Goal: Information Seeking & Learning: Learn about a topic

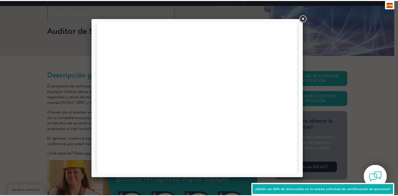
scroll to position [241, 0]
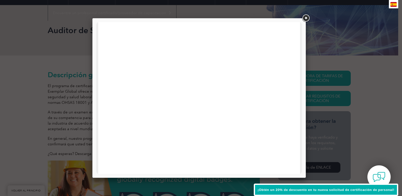
click at [333, 94] on div at bounding box center [201, 98] width 402 height 196
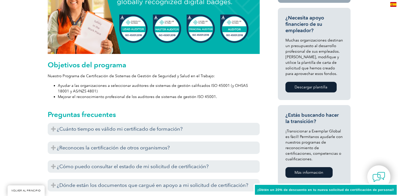
scroll to position [235, 0]
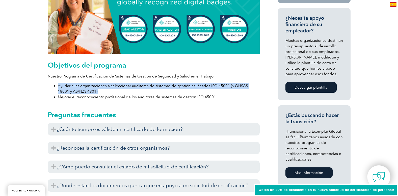
drag, startPoint x: 225, startPoint y: 92, endPoint x: 220, endPoint y: 74, distance: 18.9
click at [220, 74] on div "Objetivos del programa Nuestro Programa de Certificación de Sistemas de Gestión…" at bounding box center [154, 80] width 212 height 39
click at [220, 74] on p "Nuestro Programa de Certificación de Sistemas de Gestión de Seguridad y Salud e…" at bounding box center [154, 76] width 212 height 6
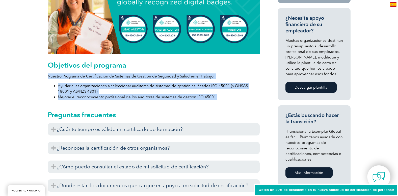
drag, startPoint x: 218, startPoint y: 66, endPoint x: 219, endPoint y: 97, distance: 30.6
click at [219, 97] on div "Objetivos del programa Nuestro Programa de Certificación de Sistemas de Gestión…" at bounding box center [154, 80] width 212 height 39
click at [219, 97] on li "Mejorar el reconocimiento profesional de los auditores de sistemas de gestión I…" at bounding box center [159, 97] width 202 height 6
drag, startPoint x: 219, startPoint y: 97, endPoint x: 207, endPoint y: 67, distance: 32.3
click at [207, 67] on div "Objetivos del programa Nuestro Programa de Certificación de Sistemas de Gestión…" at bounding box center [154, 80] width 212 height 39
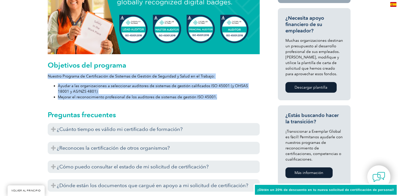
click at [207, 67] on h2 "Objetivos del programa" at bounding box center [154, 65] width 212 height 8
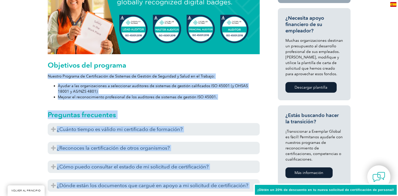
drag, startPoint x: 207, startPoint y: 67, endPoint x: 222, endPoint y: 102, distance: 38.1
click at [222, 102] on div "Descripción general El programa de certificación de auditores del Sistema de Ge…" at bounding box center [154, 157] width 212 height 526
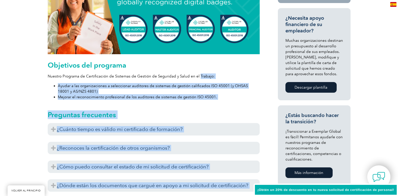
drag, startPoint x: 222, startPoint y: 102, endPoint x: 206, endPoint y: 74, distance: 32.5
click at [206, 74] on div "Descripción general El programa de certificación de auditores del Sistema de Ge…" at bounding box center [154, 157] width 212 height 526
click at [206, 74] on p "Nuestro Programa de Certificación de Sistemas de Gestión de Seguridad y Salud e…" at bounding box center [154, 76] width 212 height 6
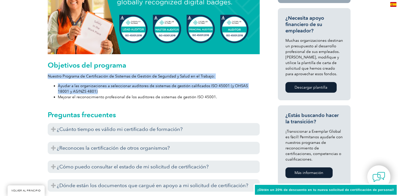
drag, startPoint x: 202, startPoint y: 64, endPoint x: 217, endPoint y: 97, distance: 35.4
click at [217, 97] on div "Objetivos del programa Nuestro Programa de Certificación de Sistemas de Gestión…" at bounding box center [154, 80] width 212 height 39
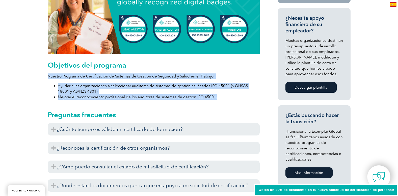
click at [217, 97] on li "Mejorar el reconocimiento profesional de los auditores de sistemas de gestión I…" at bounding box center [159, 97] width 202 height 6
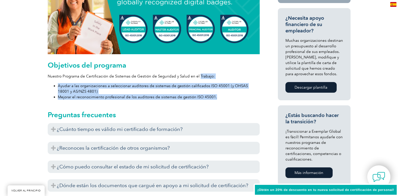
drag, startPoint x: 217, startPoint y: 97, endPoint x: 200, endPoint y: 74, distance: 27.8
click at [200, 74] on div "Objetivos del programa Nuestro Programa de Certificación de Sistemas de Gestión…" at bounding box center [154, 80] width 212 height 39
click at [200, 74] on font "Nuestro Programa de Certificación de Sistemas de Gestión de Seguridad y Salud e…" at bounding box center [131, 76] width 167 height 5
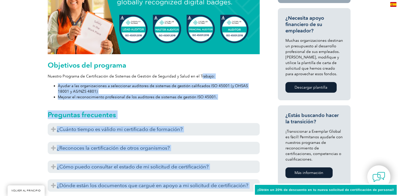
drag, startPoint x: 199, startPoint y: 71, endPoint x: 223, endPoint y: 100, distance: 38.2
click at [223, 100] on div "Descripción general El programa de certificación de auditores del Sistema de Ge…" at bounding box center [154, 157] width 212 height 526
drag, startPoint x: 223, startPoint y: 100, endPoint x: 200, endPoint y: 73, distance: 35.8
click at [200, 73] on div "Descripción general El programa de certificación de auditores del Sistema de Ge…" at bounding box center [154, 157] width 212 height 526
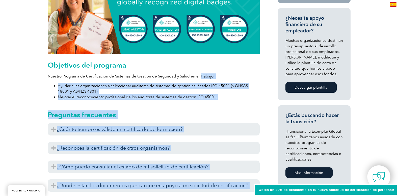
click at [200, 73] on div "Objetivos del programa Nuestro Programa de Certificación de Sistemas de Gestión…" at bounding box center [154, 80] width 212 height 39
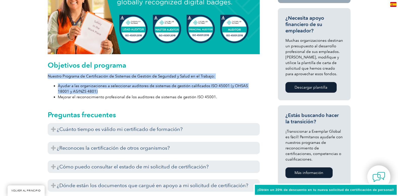
drag, startPoint x: 191, startPoint y: 65, endPoint x: 216, endPoint y: 92, distance: 37.4
click at [216, 92] on div "Objetivos del programa Nuestro Programa de Certificación de Sistemas de Gestión…" at bounding box center [154, 80] width 212 height 39
click at [216, 92] on li "Ayudar a las organizaciones a seleccionar auditores de sistemas de gestión cali…" at bounding box center [159, 88] width 202 height 11
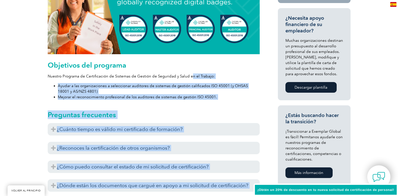
drag, startPoint x: 216, startPoint y: 101, endPoint x: 191, endPoint y: 76, distance: 35.9
click at [191, 76] on div "Descripción general El programa de certificación de auditores del Sistema de Ge…" at bounding box center [154, 157] width 212 height 526
click at [191, 76] on font "Nuestro Programa de Certificación de Sistemas de Gestión de Seguridad y Salud e…" at bounding box center [131, 76] width 167 height 5
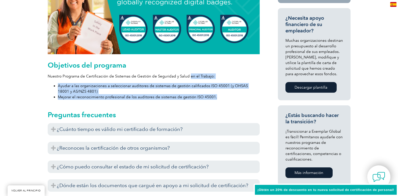
drag, startPoint x: 191, startPoint y: 76, endPoint x: 215, endPoint y: 100, distance: 33.6
click at [215, 100] on div "Descripción general El programa de certificación de auditores del Sistema de Ge…" at bounding box center [154, 157] width 212 height 526
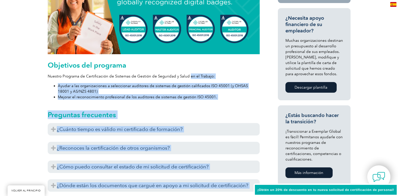
click at [215, 100] on div "Descripción general El programa de certificación de auditores del Sistema de Ge…" at bounding box center [154, 157] width 212 height 526
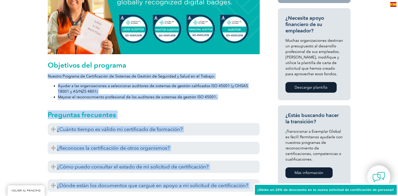
drag, startPoint x: 215, startPoint y: 100, endPoint x: 171, endPoint y: 64, distance: 56.5
click at [171, 64] on div "Descripción general El programa de certificación de auditores del Sistema de Ge…" at bounding box center [154, 157] width 212 height 526
click at [171, 64] on h2 "Objetivos del programa" at bounding box center [154, 65] width 212 height 8
drag, startPoint x: 171, startPoint y: 64, endPoint x: 217, endPoint y: 100, distance: 58.4
click at [217, 100] on div "Descripción general El programa de certificación de auditores del Sistema de Ge…" at bounding box center [154, 157] width 212 height 526
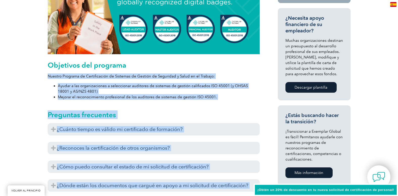
click at [217, 100] on div "Descripción general El programa de certificación de auditores del Sistema de Ge…" at bounding box center [154, 157] width 212 height 526
drag, startPoint x: 217, startPoint y: 100, endPoint x: 180, endPoint y: 71, distance: 46.8
click at [180, 71] on div "Descripción general El programa de certificación de auditores del Sistema de Ge…" at bounding box center [154, 157] width 212 height 526
click at [180, 71] on div "Objetivos del programa Nuestro Programa de Certificación de Sistemas de Gestión…" at bounding box center [154, 80] width 212 height 39
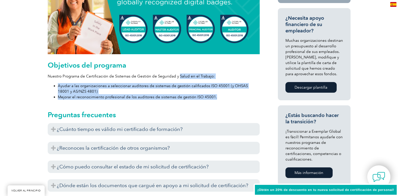
drag, startPoint x: 180, startPoint y: 71, endPoint x: 218, endPoint y: 102, distance: 48.6
click at [218, 102] on div "Descripción general El programa de certificación de auditores del Sistema de Ge…" at bounding box center [154, 157] width 212 height 526
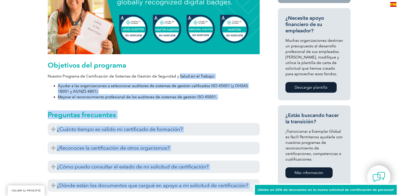
click at [218, 102] on div "Descripción general El programa de certificación de auditores del Sistema de Ge…" at bounding box center [154, 157] width 212 height 526
drag, startPoint x: 218, startPoint y: 102, endPoint x: 182, endPoint y: 74, distance: 45.4
click at [182, 74] on div "Descripción general El programa de certificación de auditores del Sistema de Ge…" at bounding box center [154, 157] width 212 height 526
drag, startPoint x: 182, startPoint y: 74, endPoint x: 180, endPoint y: 73, distance: 2.7
click at [180, 73] on div "Objetivos del programa Nuestro Programa de Certificación de Sistemas de Gestión…" at bounding box center [154, 80] width 212 height 39
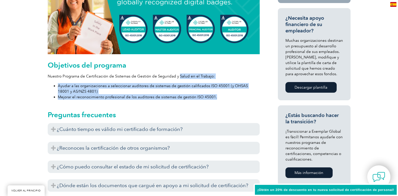
drag, startPoint x: 180, startPoint y: 73, endPoint x: 211, endPoint y: 96, distance: 39.2
click at [211, 96] on div "Objetivos del programa Nuestro Programa de Certificación de Sistemas de Gestión…" at bounding box center [154, 80] width 212 height 39
click at [211, 96] on font "Mejorar el reconocimiento profesional de los auditores de sistemas de gestión I…" at bounding box center [137, 96] width 159 height 5
drag, startPoint x: 211, startPoint y: 96, endPoint x: 174, endPoint y: 66, distance: 47.8
click at [174, 66] on div "Objetivos del programa Nuestro Programa de Certificación de Sistemas de Gestión…" at bounding box center [154, 80] width 212 height 39
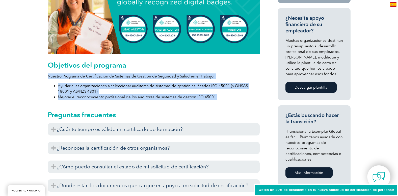
click at [174, 66] on h2 "Objetivos del programa" at bounding box center [154, 65] width 212 height 8
drag, startPoint x: 174, startPoint y: 66, endPoint x: 213, endPoint y: 95, distance: 49.3
click at [213, 95] on div "Objetivos del programa Nuestro Programa de Certificación de Sistemas de Gestión…" at bounding box center [154, 80] width 212 height 39
click at [215, 96] on li "Mejorar el reconocimiento profesional de los auditores de sistemas de gestión I…" at bounding box center [159, 97] width 202 height 6
drag, startPoint x: 215, startPoint y: 96, endPoint x: 181, endPoint y: 68, distance: 44.2
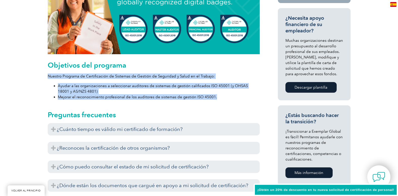
click at [181, 68] on div "Objetivos del programa Nuestro Programa de Certificación de Sistemas de Gestión…" at bounding box center [154, 80] width 212 height 39
click at [180, 67] on h2 "Objetivos del programa" at bounding box center [154, 65] width 212 height 8
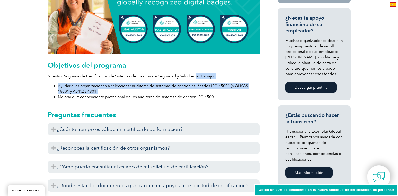
drag, startPoint x: 220, startPoint y: 87, endPoint x: 227, endPoint y: 92, distance: 9.2
click at [227, 92] on div "Objetivos del programa Nuestro Programa de Certificación de Sistemas de Gestión…" at bounding box center [154, 80] width 212 height 39
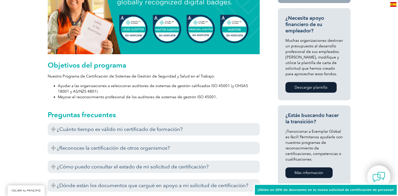
drag, startPoint x: 227, startPoint y: 92, endPoint x: 229, endPoint y: 94, distance: 3.1
click at [229, 94] on li "Mejorar el reconocimiento profesional de los auditores de sistemas de gestión I…" at bounding box center [159, 97] width 202 height 6
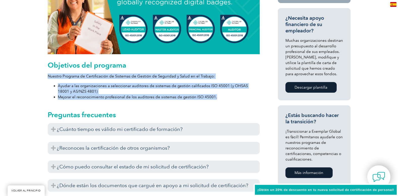
drag, startPoint x: 229, startPoint y: 94, endPoint x: 190, endPoint y: 66, distance: 47.8
click at [190, 66] on div "Objetivos del programa Nuestro Programa de Certificación de Sistemas de Gestión…" at bounding box center [154, 80] width 212 height 39
click at [190, 66] on h2 "Objetivos del programa" at bounding box center [154, 65] width 212 height 8
drag, startPoint x: 190, startPoint y: 66, endPoint x: 215, endPoint y: 95, distance: 38.7
click at [215, 95] on div "Objetivos del programa Nuestro Programa de Certificación de Sistemas de Gestión…" at bounding box center [154, 80] width 212 height 39
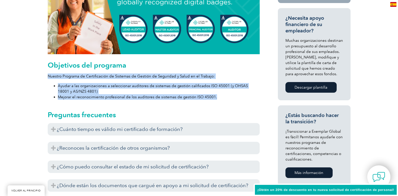
click at [215, 95] on li "Mejorar el reconocimiento profesional de los auditores de sistemas de gestión I…" at bounding box center [159, 97] width 202 height 6
drag, startPoint x: 215, startPoint y: 95, endPoint x: 174, endPoint y: 66, distance: 50.0
click at [174, 66] on div "Objetivos del programa Nuestro Programa de Certificación de Sistemas de Gestión…" at bounding box center [154, 80] width 212 height 39
click at [174, 66] on h2 "Objetivos del programa" at bounding box center [154, 65] width 212 height 8
drag, startPoint x: 174, startPoint y: 66, endPoint x: 203, endPoint y: 97, distance: 41.3
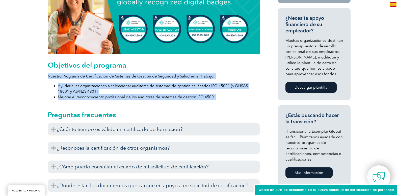
click at [203, 97] on div "Objetivos del programa Nuestro Programa de Certificación de Sistemas de Gestión…" at bounding box center [154, 80] width 212 height 39
click at [203, 97] on font "Mejorar el reconocimiento profesional de los auditores de sistemas de gestión I…" at bounding box center [137, 96] width 159 height 5
drag, startPoint x: 203, startPoint y: 97, endPoint x: 170, endPoint y: 73, distance: 41.1
click at [170, 73] on div "Objetivos del programa Nuestro Programa de Certificación de Sistemas de Gestión…" at bounding box center [154, 80] width 212 height 39
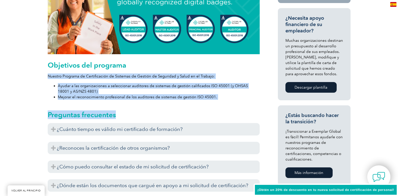
drag, startPoint x: 163, startPoint y: 66, endPoint x: 215, endPoint y: 110, distance: 68.3
click at [215, 110] on div "Descripción general El programa de certificación de auditores del Sistema de Ge…" at bounding box center [154, 157] width 212 height 526
drag
click at [219, 111] on h2 "Preguntas frecuentes" at bounding box center [154, 114] width 212 height 8
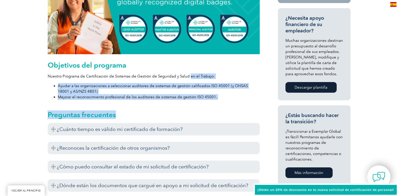
click at [189, 69] on div "Descripción general El programa de certificación de auditores del Sistema de Ge…" at bounding box center [154, 157] width 212 height 526
click at [189, 69] on div "Objetivos del programa Nuestro Programa de Certificación de Sistemas de Gestión…" at bounding box center [154, 80] width 212 height 39
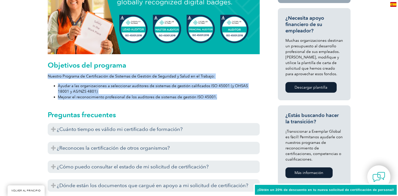
click at [226, 98] on div "Objetivos del programa Nuestro Programa de Certificación de Sistemas de Gestión…" at bounding box center [154, 80] width 212 height 39
click at [226, 98] on li "Mejorar el reconocimiento profesional de los auditores de sistemas de gestión I…" at bounding box center [159, 97] width 202 height 6
click at [189, 60] on div "Descripción general El programa de certificación de auditores del Sistema de Ge…" at bounding box center [154, 157] width 212 height 526
click at [229, 98] on div "Descripción general El programa de certificación de auditores del Sistema de Ge…" at bounding box center [154, 157] width 212 height 526
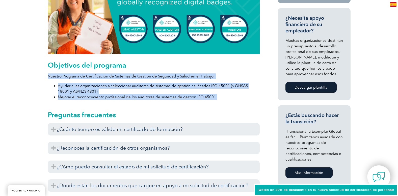
click at [229, 98] on li "Mejorar el reconocimiento profesional de los auditores de sistemas de gestión I…" at bounding box center [159, 97] width 202 height 6
click at [192, 66] on div "Objetivos del programa Nuestro Programa de Certificación de Sistemas de Gestión…" at bounding box center [154, 80] width 212 height 39
click at [192, 66] on h2 "Objetivos del programa" at bounding box center [154, 65] width 212 height 8
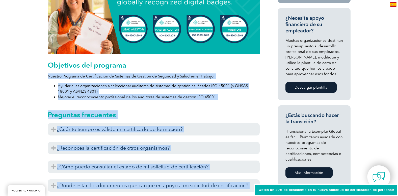
click at [226, 103] on div "Descripción general El programa de certificación de auditores del Sistema de Ge…" at bounding box center [154, 157] width 212 height 526
click at [197, 64] on div "Descripción general El programa de certificación de auditores del Sistema de Ge…" at bounding box center [154, 157] width 212 height 526
click at [196, 63] on h2 "Objetivos del programa" at bounding box center [154, 65] width 212 height 8
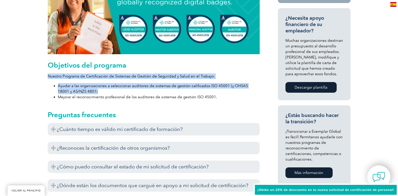
click at [221, 91] on div "Objetivos del programa Nuestro Programa de Certificación de Sistemas de Gestión…" at bounding box center [154, 80] width 212 height 39
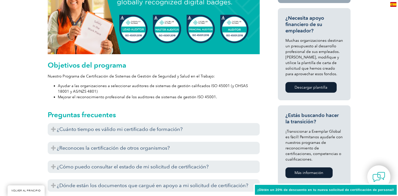
click at [224, 97] on li "Mejorar el reconocimiento profesional de los auditores de sistemas de gestión I…" at bounding box center [159, 97] width 202 height 6
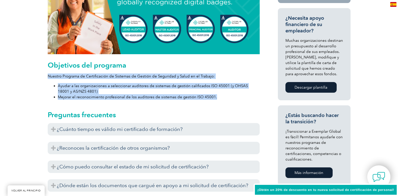
click at [196, 65] on div "Objetivos del programa Nuestro Programa de Certificación de Sistemas de Gestión…" at bounding box center [154, 80] width 212 height 39
click at [196, 65] on h2 "Objetivos del programa" at bounding box center [154, 65] width 212 height 8
click at [221, 96] on div "Objetivos del programa Nuestro Programa de Certificación de Sistemas de Gestión…" at bounding box center [154, 80] width 212 height 39
click at [221, 96] on li "Mejorar el reconocimiento profesional de los auditores de sistemas de gestión I…" at bounding box center [159, 97] width 202 height 6
click at [185, 63] on div "Objetivos del programa Nuestro Programa de Certificación de Sistemas de Gestión…" at bounding box center [154, 80] width 212 height 39
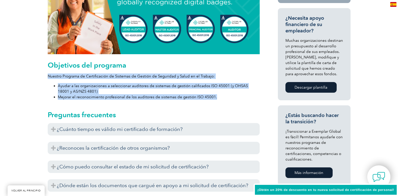
click at [185, 63] on h2 "Objetivos del programa" at bounding box center [154, 65] width 212 height 8
click at [211, 100] on div "Descripción general El programa de certificación de auditores del Sistema de Ge…" at bounding box center [154, 157] width 212 height 526
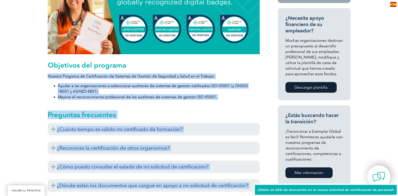
click at [211, 100] on div "Descripción general El programa de certificación de auditores del Sistema de Ge…" at bounding box center [154, 157] width 212 height 526
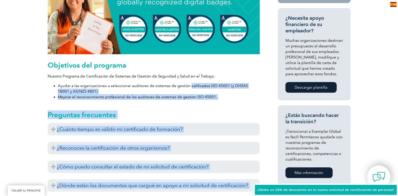
click at [196, 86] on div "Descripción general El programa de certificación de auditores del Sistema de Ge…" at bounding box center [154, 157] width 212 height 526
click at [195, 85] on font "Ayudar a las organizaciones a seleccionar auditores de sistemas de gestión cali…" at bounding box center [153, 88] width 190 height 10
